Goal: Task Accomplishment & Management: Use online tool/utility

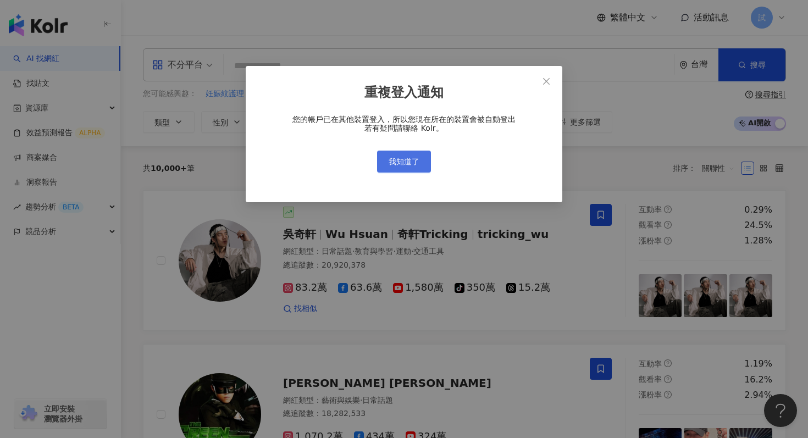
click at [409, 163] on span "我知道了" at bounding box center [404, 161] width 31 height 9
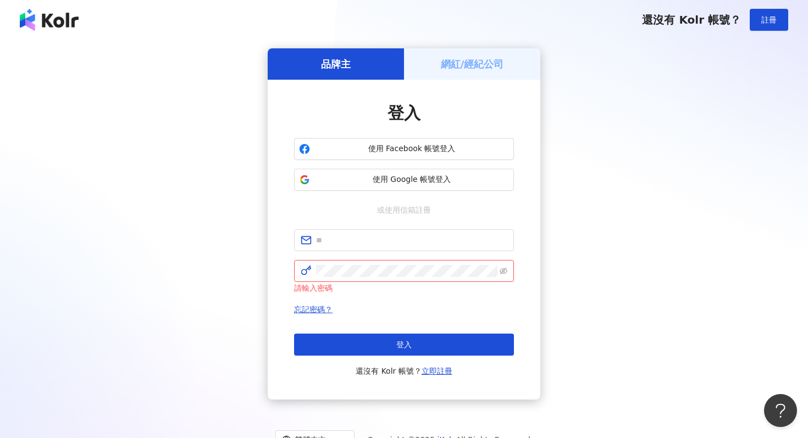
click at [235, 283] on div "品牌主 網紅/經紀公司 登入 使用 Facebook 帳號登入 使用 Google 帳號登入 或使用信箱註冊 請輸入密碼 忘記密碼？ 登入 還沒有 Kolr …" at bounding box center [404, 223] width 782 height 351
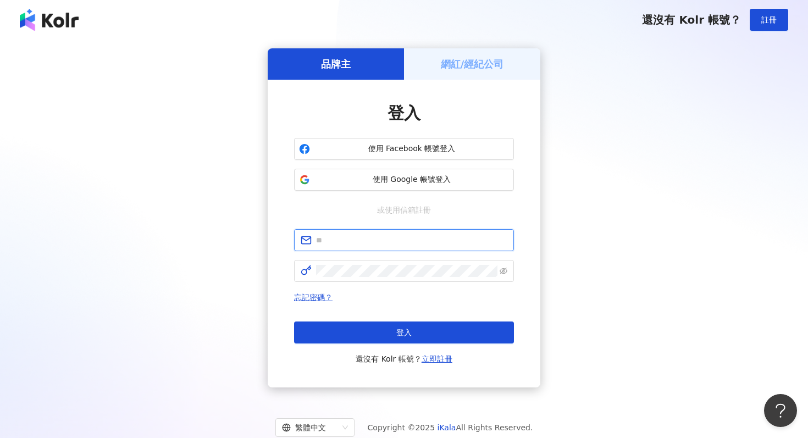
click at [335, 237] on input "text" at bounding box center [411, 240] width 191 height 12
click at [161, 267] on div "品牌主 網紅/經紀公司 登入 使用 Facebook 帳號登入 使用 Google 帳號登入 或使用信箱註冊 請填寫信箱 忘記密碼？ 登入 還沒有 Kolr …" at bounding box center [404, 217] width 782 height 339
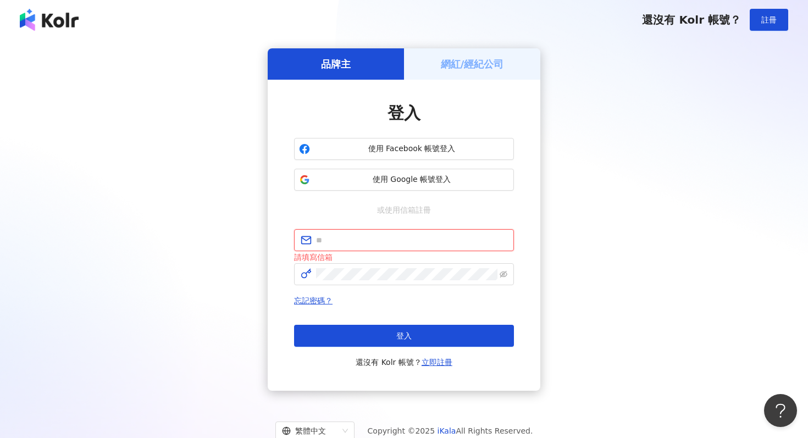
click at [326, 237] on input "text" at bounding box center [411, 240] width 191 height 12
type input "**********"
click at [157, 285] on div "**********" at bounding box center [404, 219] width 782 height 343
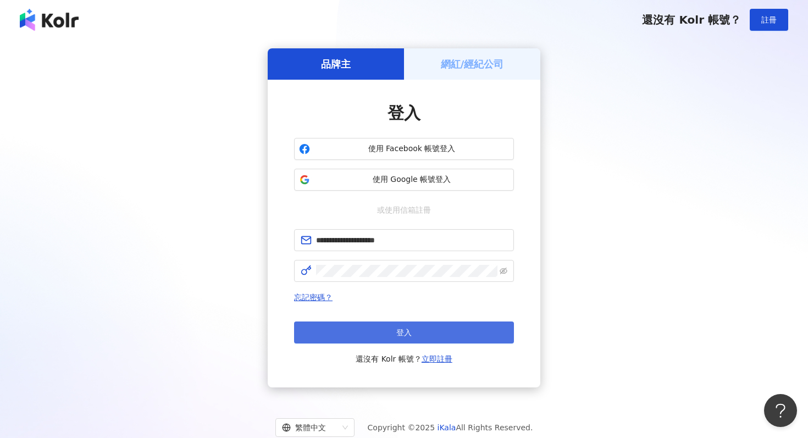
click at [357, 332] on button "登入" at bounding box center [404, 333] width 220 height 22
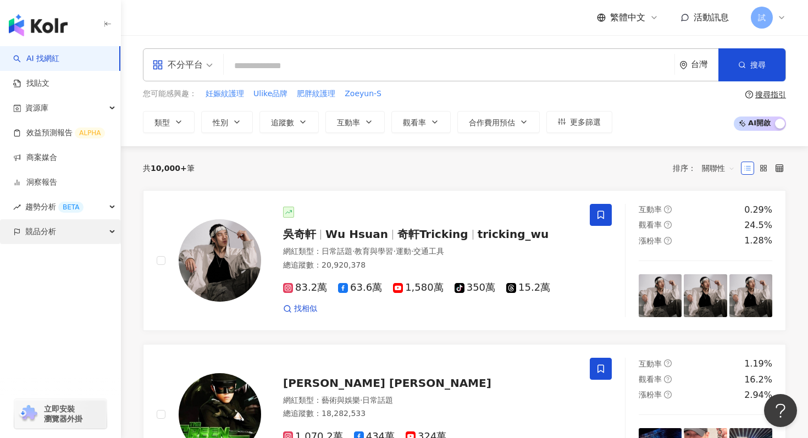
click at [93, 229] on div "競品分析" at bounding box center [60, 231] width 120 height 25
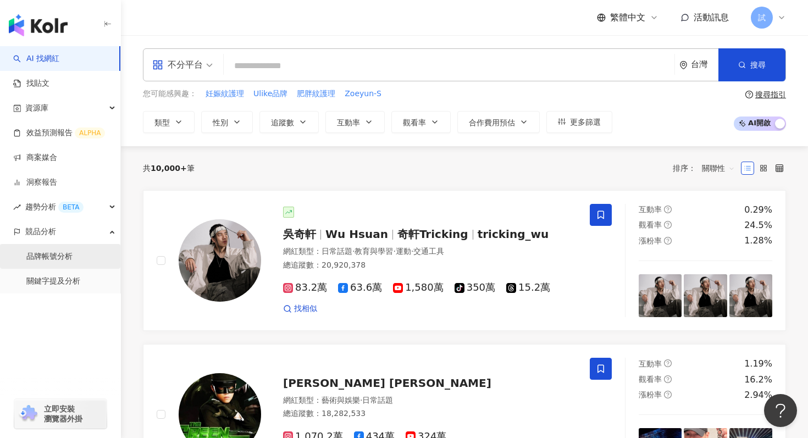
click at [73, 259] on link "品牌帳號分析" at bounding box center [49, 256] width 46 height 11
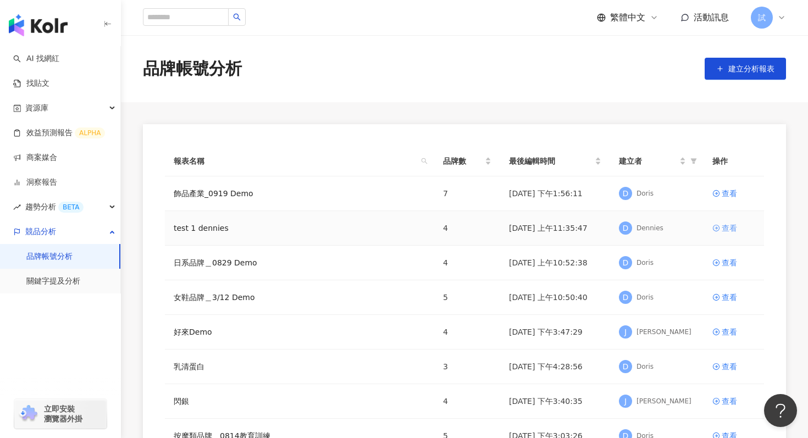
click at [726, 229] on div "查看" at bounding box center [729, 228] width 15 height 12
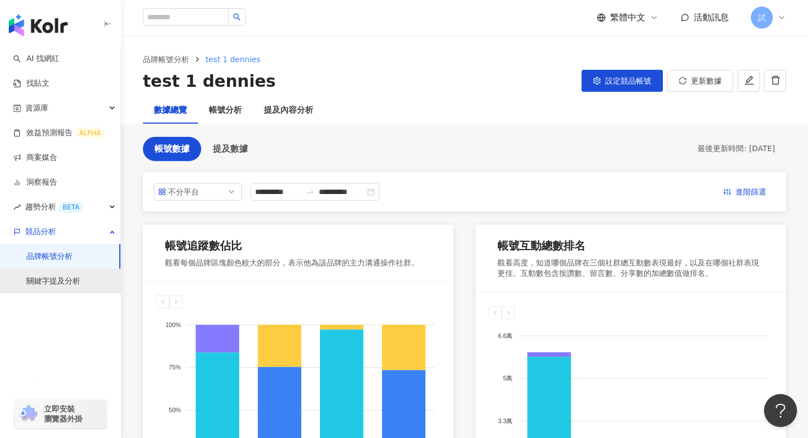
click at [67, 279] on link "關鍵字提及分析" at bounding box center [53, 281] width 54 height 11
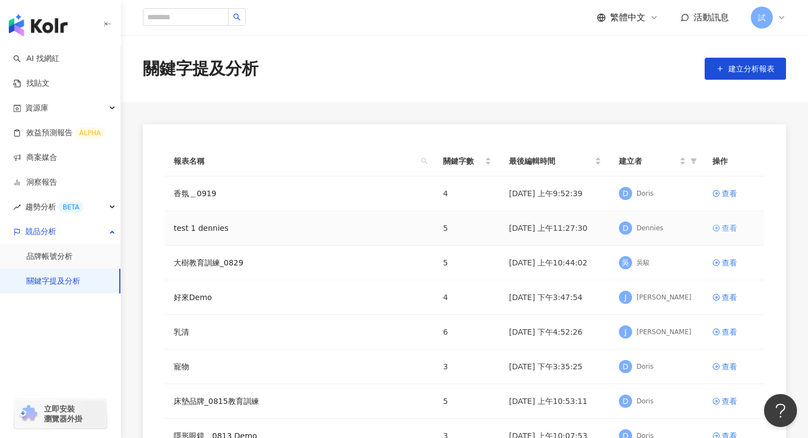
click at [726, 227] on div "查看" at bounding box center [729, 228] width 15 height 12
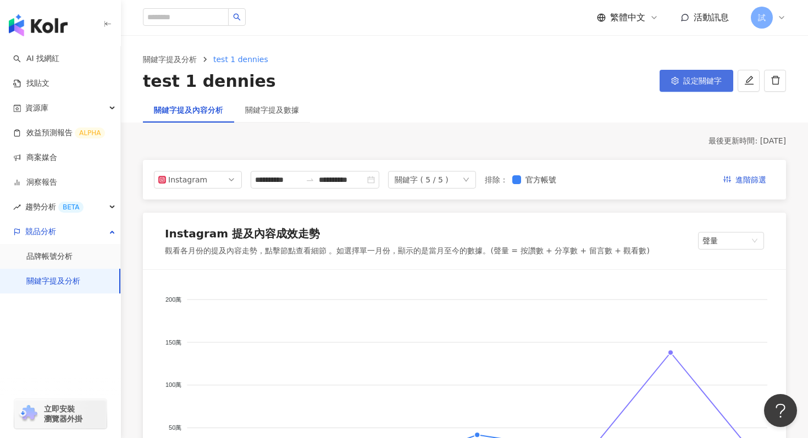
click at [701, 81] on span "設定關鍵字" at bounding box center [703, 80] width 38 height 9
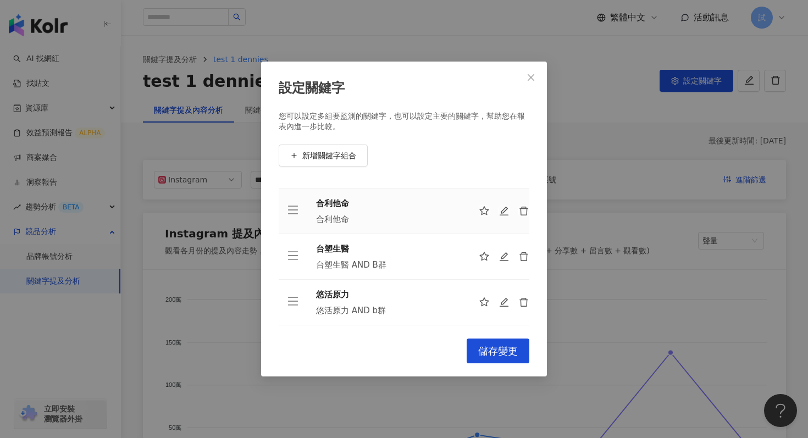
scroll to position [27, 0]
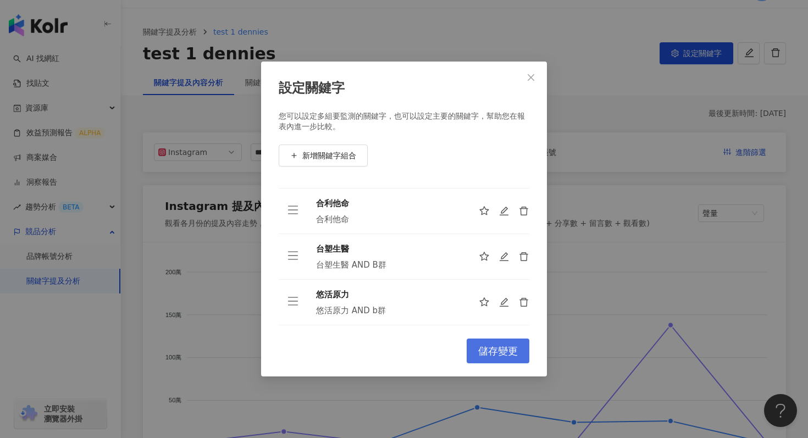
click at [505, 354] on span "儲存變更" at bounding box center [498, 351] width 40 height 12
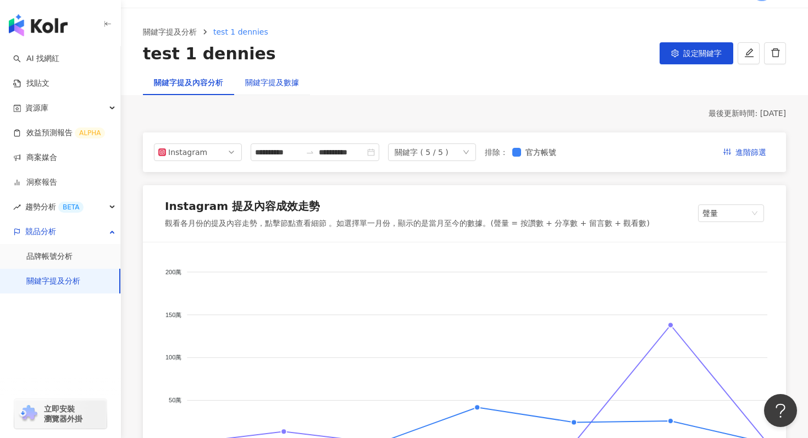
click at [290, 88] on div "關鍵字提及數據" at bounding box center [272, 82] width 54 height 12
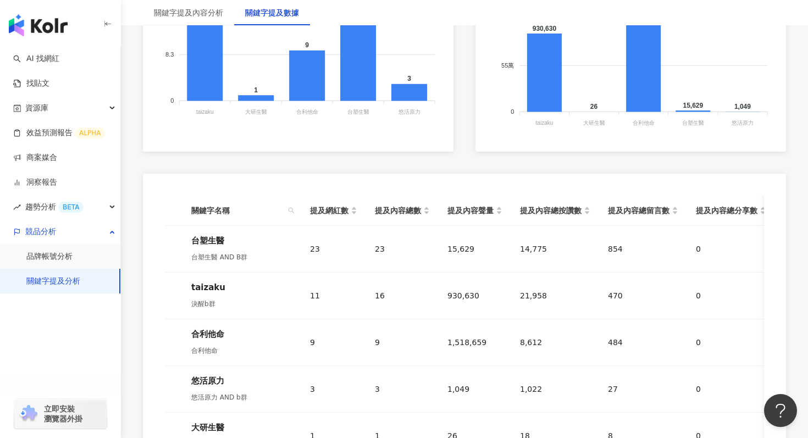
scroll to position [455, 0]
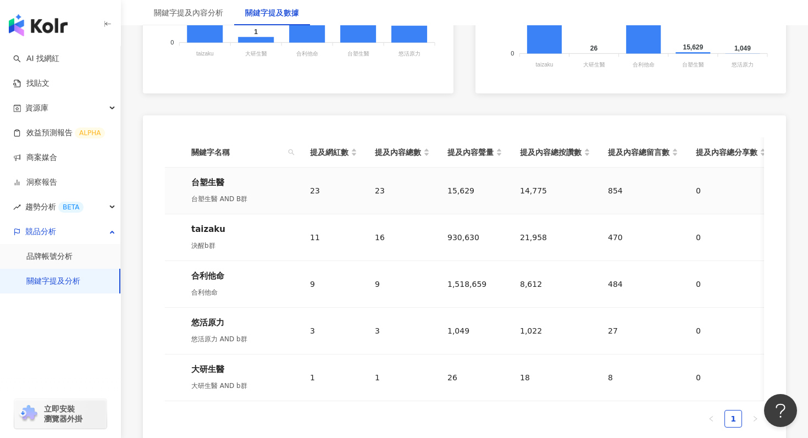
click at [316, 188] on div "23" at bounding box center [333, 191] width 47 height 12
click at [345, 190] on div "23" at bounding box center [333, 191] width 47 height 12
click at [207, 189] on div "台塑生醫 台塑生醫 AND B群" at bounding box center [241, 191] width 101 height 29
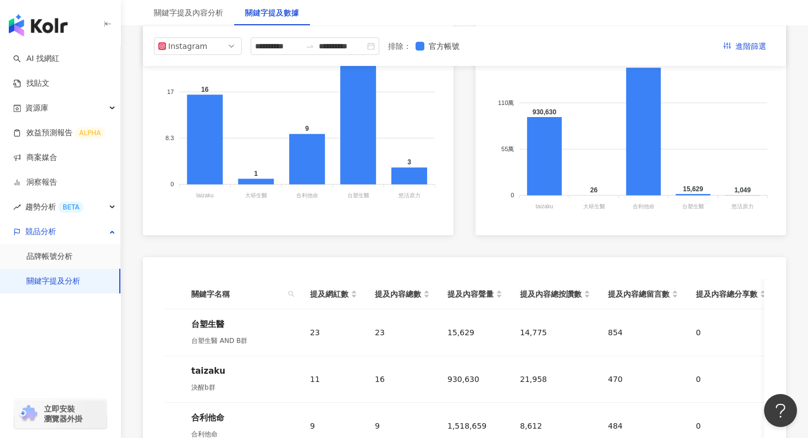
scroll to position [0, 0]
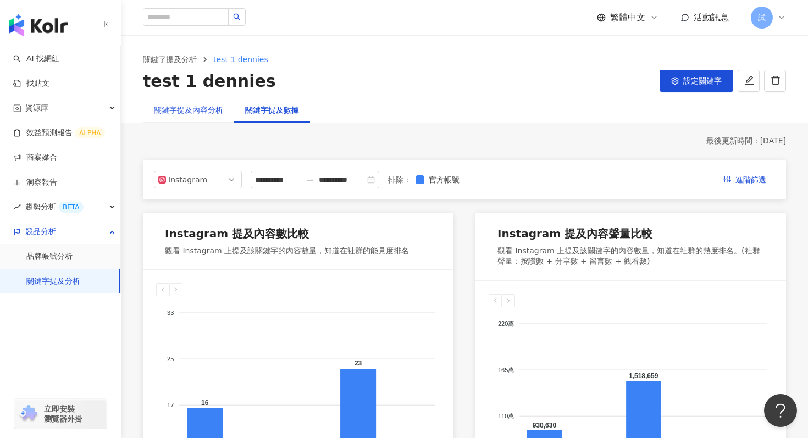
click at [212, 113] on div "關鍵字提及內容分析" at bounding box center [188, 110] width 69 height 12
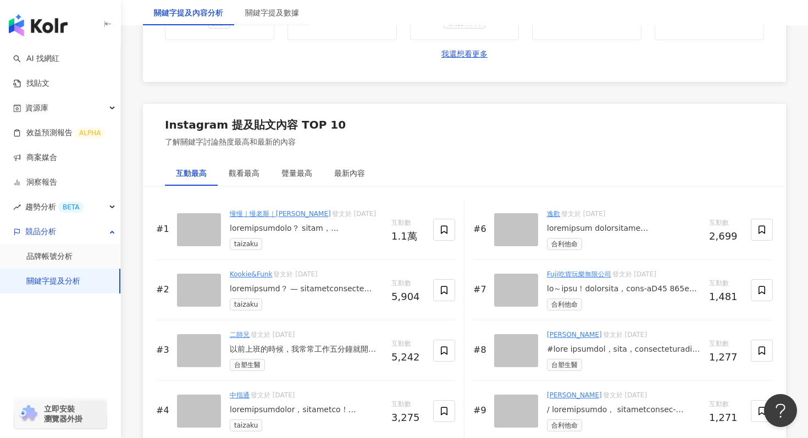
scroll to position [1670, 0]
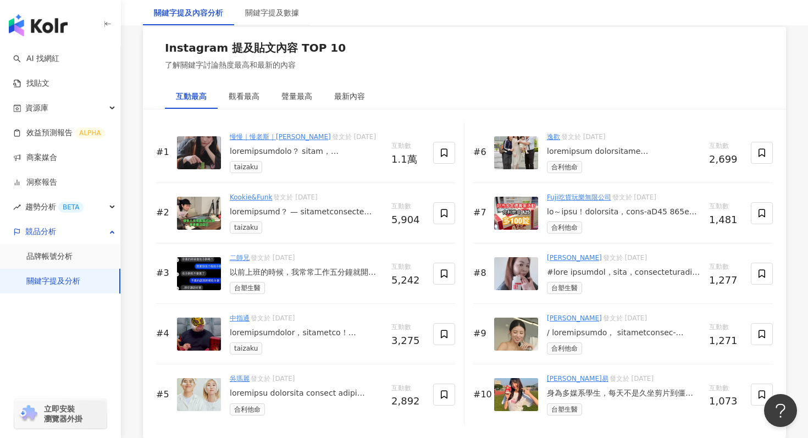
click at [560, 260] on link "[PERSON_NAME]" at bounding box center [574, 258] width 55 height 8
click at [571, 280] on div "蕭雅玲 發文於 2025/6/24 台塑生醫" at bounding box center [623, 273] width 153 height 41
click at [576, 277] on div at bounding box center [623, 272] width 153 height 11
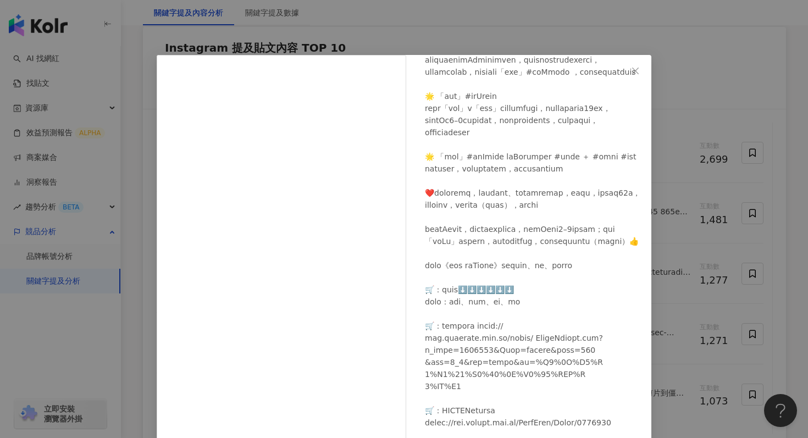
scroll to position [76, 0]
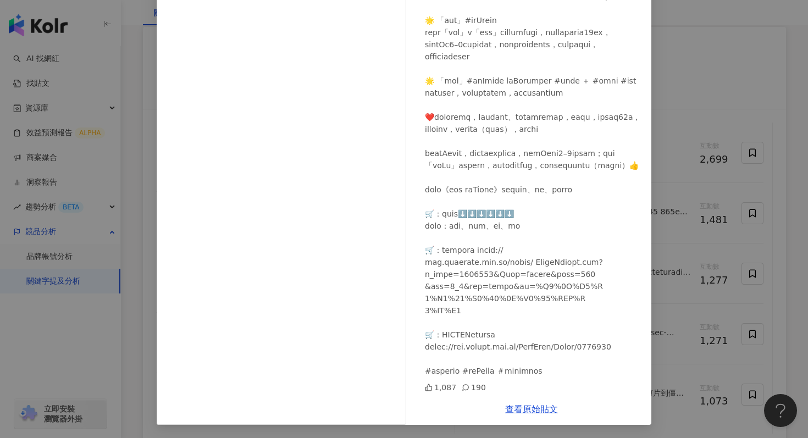
click at [531, 414] on div "查看原始貼文" at bounding box center [532, 409] width 240 height 31
click at [529, 406] on link "查看原始貼文" at bounding box center [531, 409] width 53 height 10
click at [712, 96] on div "蕭雅玲 2025/6/24 1,087 190 查看原始貼文" at bounding box center [404, 219] width 808 height 438
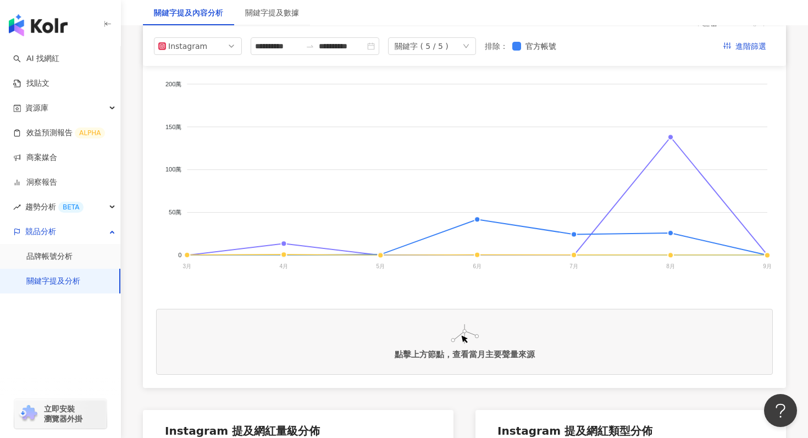
scroll to position [0, 0]
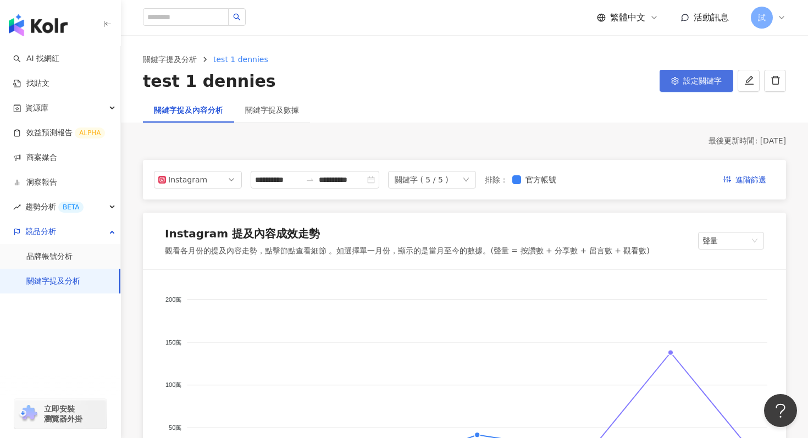
click at [701, 84] on span "設定關鍵字" at bounding box center [703, 80] width 38 height 9
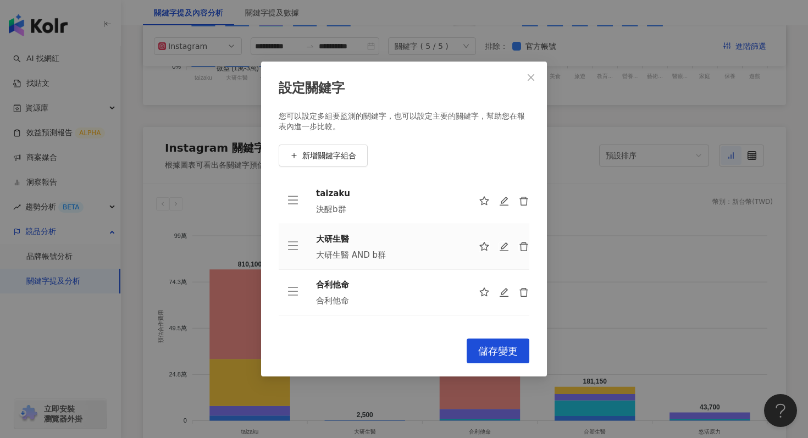
scroll to position [833, 0]
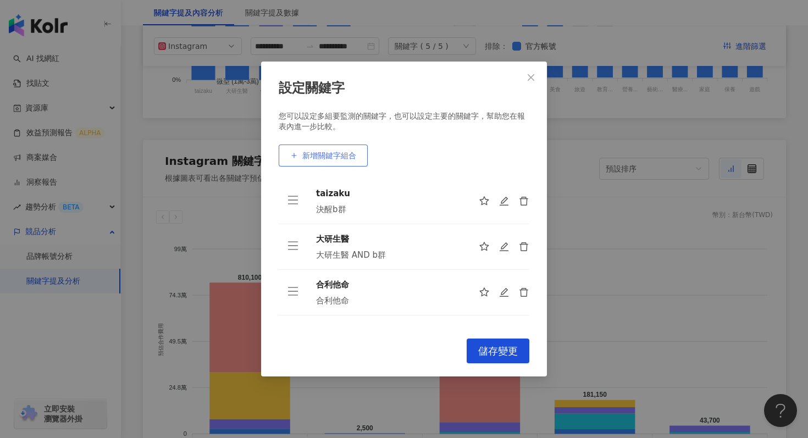
click at [344, 151] on span "新增關鍵字組合" at bounding box center [329, 155] width 54 height 9
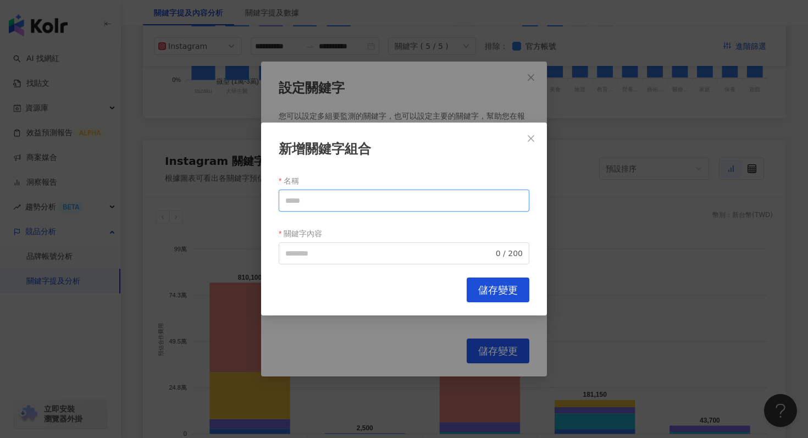
click at [333, 201] on input "名稱" at bounding box center [404, 201] width 251 height 22
type input "*****"
click at [305, 255] on input "關鍵字內容" at bounding box center [389, 253] width 208 height 12
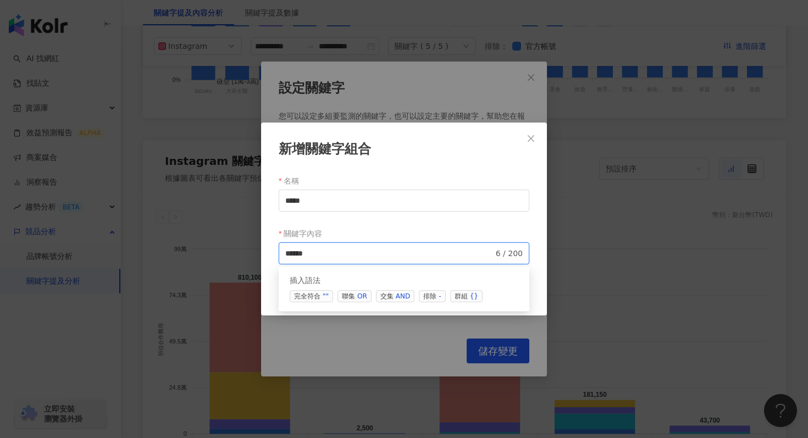
click at [404, 295] on div "AND" at bounding box center [403, 296] width 14 height 11
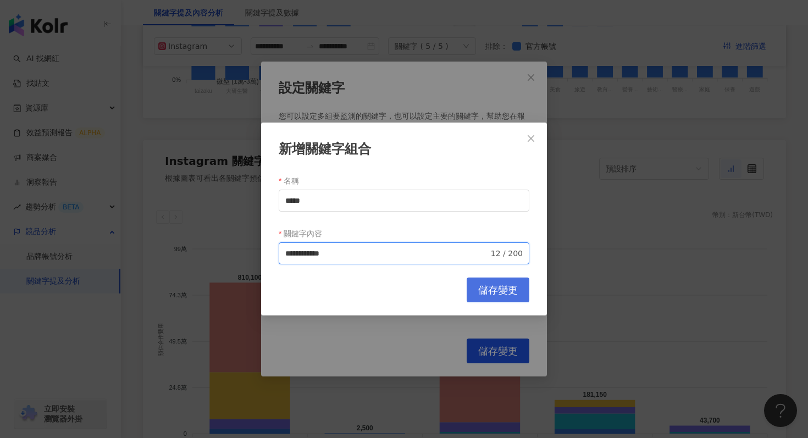
type input "**********"
click at [504, 287] on span "儲存變更" at bounding box center [498, 290] width 40 height 12
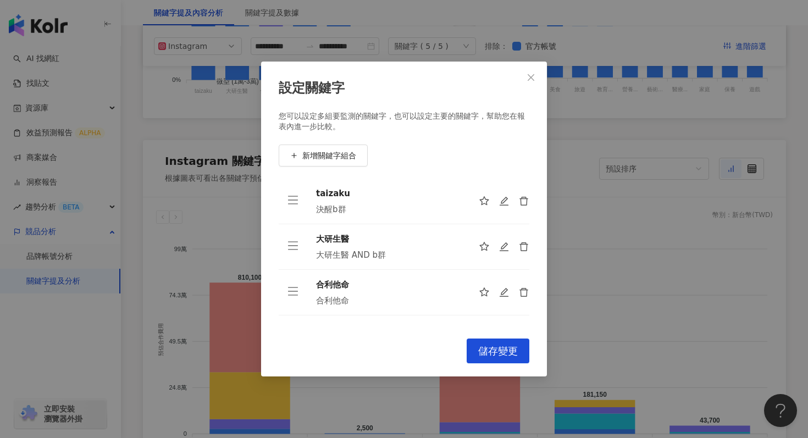
scroll to position [127, 0]
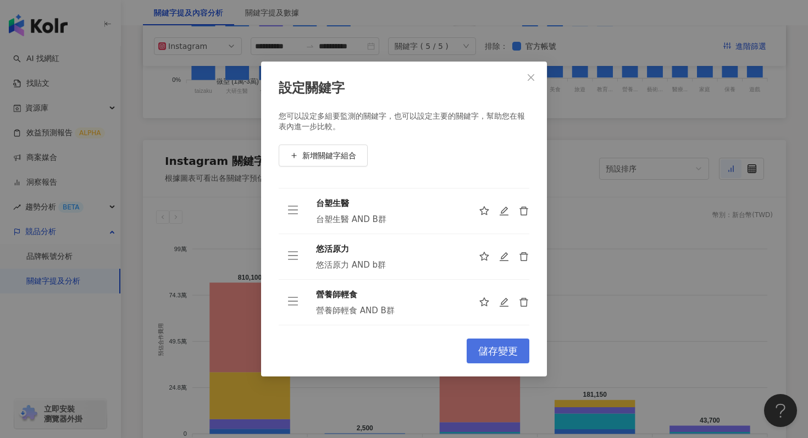
click at [487, 352] on span "儲存變更" at bounding box center [498, 351] width 40 height 12
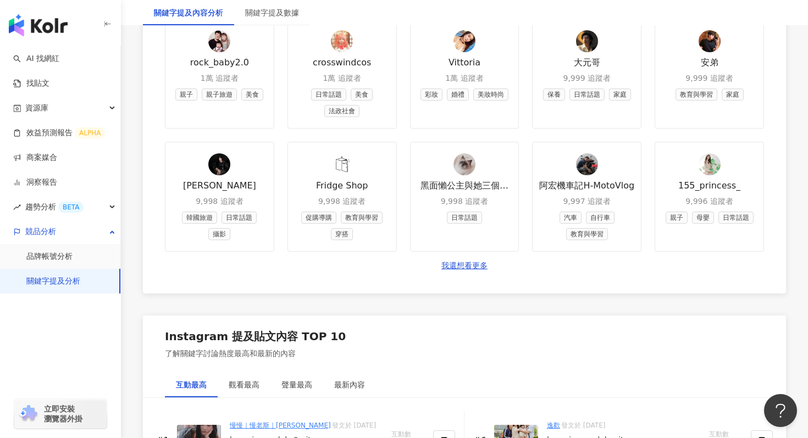
scroll to position [1710, 0]
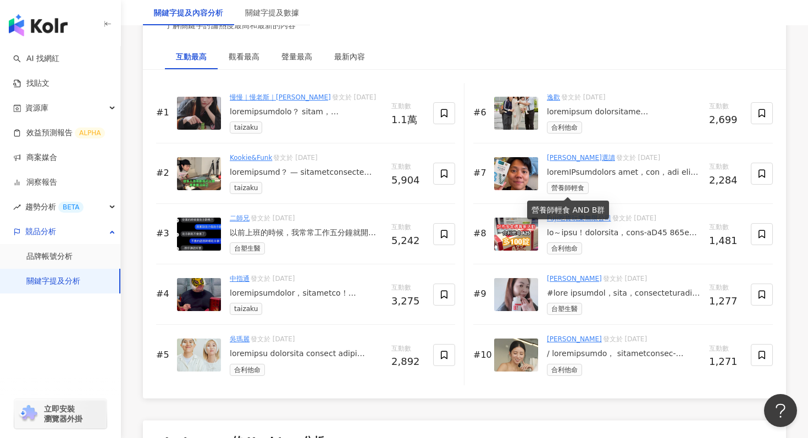
click at [577, 192] on span "營養師輕食" at bounding box center [568, 188] width 42 height 12
click at [593, 184] on div "營養師輕食" at bounding box center [623, 188] width 153 height 12
click at [578, 171] on div at bounding box center [623, 172] width 153 height 11
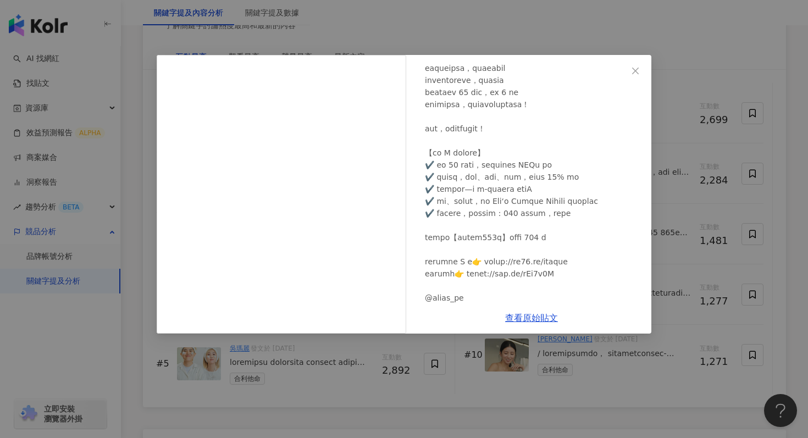
scroll to position [433, 0]
